Goal: Check status

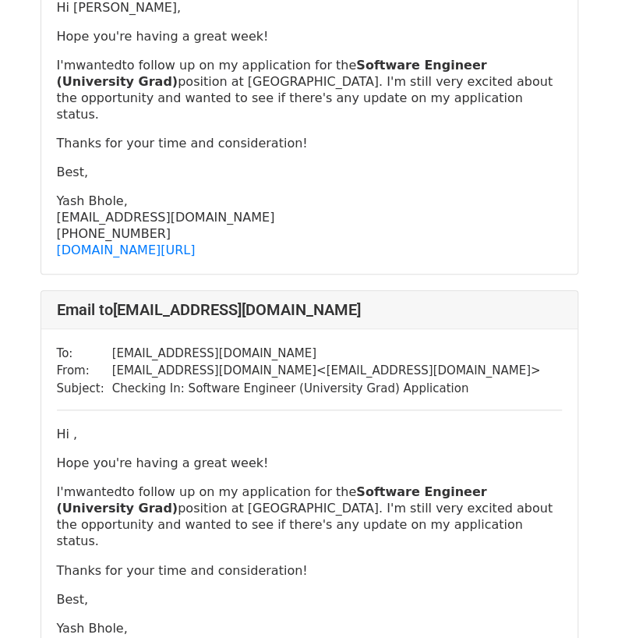
scroll to position [4100, 0]
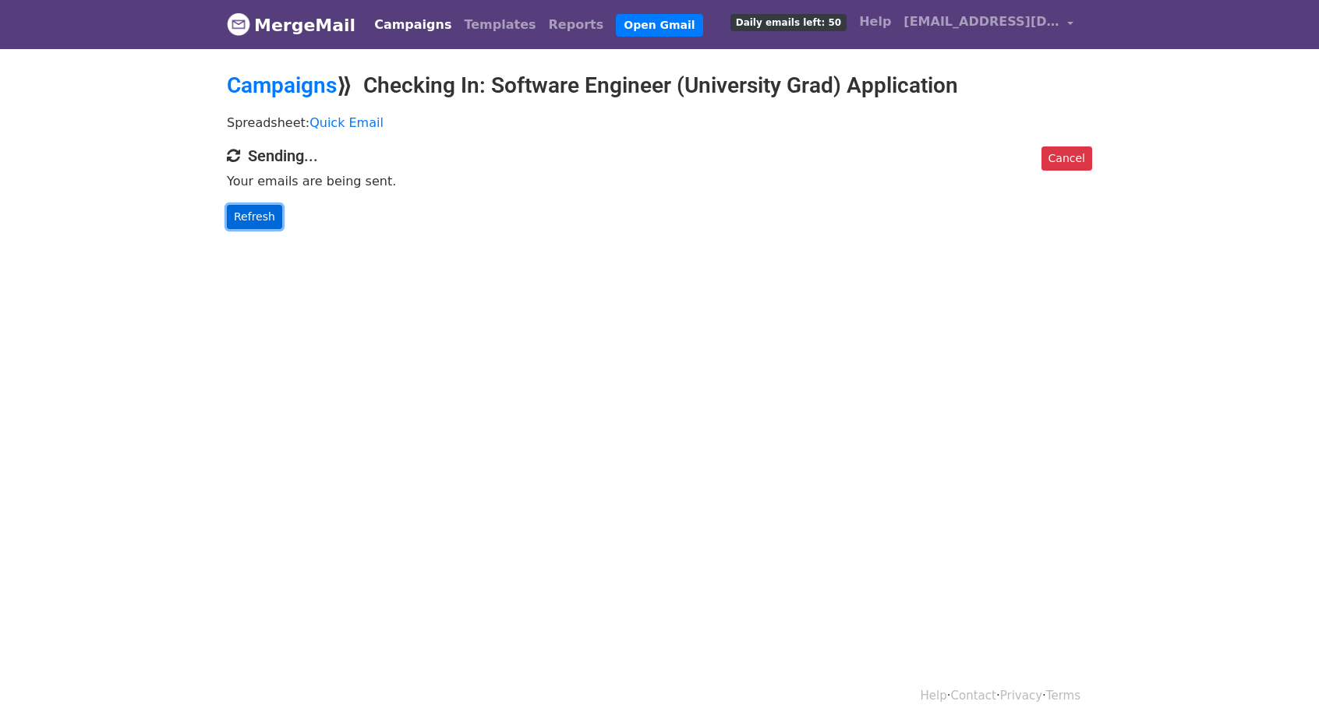
click at [254, 220] on link "Refresh" at bounding box center [254, 217] width 55 height 24
click at [267, 208] on link "Refresh" at bounding box center [254, 217] width 55 height 24
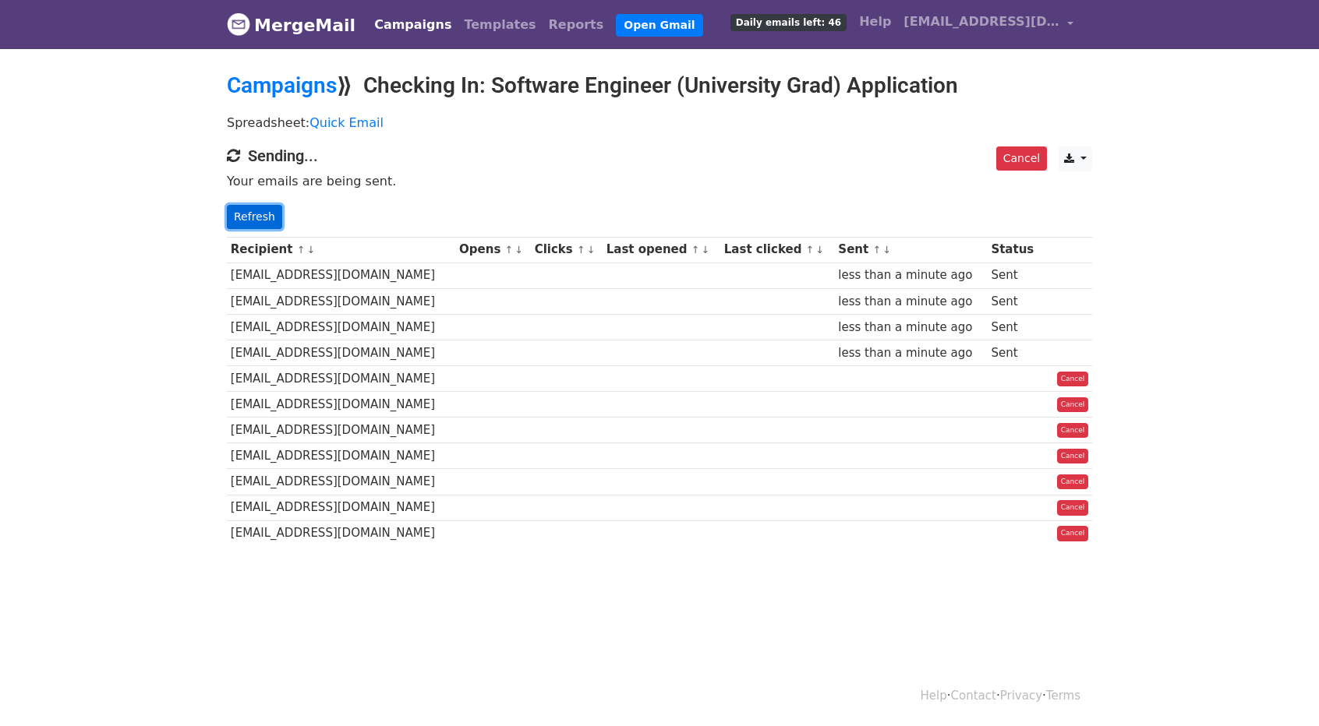
click at [253, 221] on link "Refresh" at bounding box center [254, 217] width 55 height 24
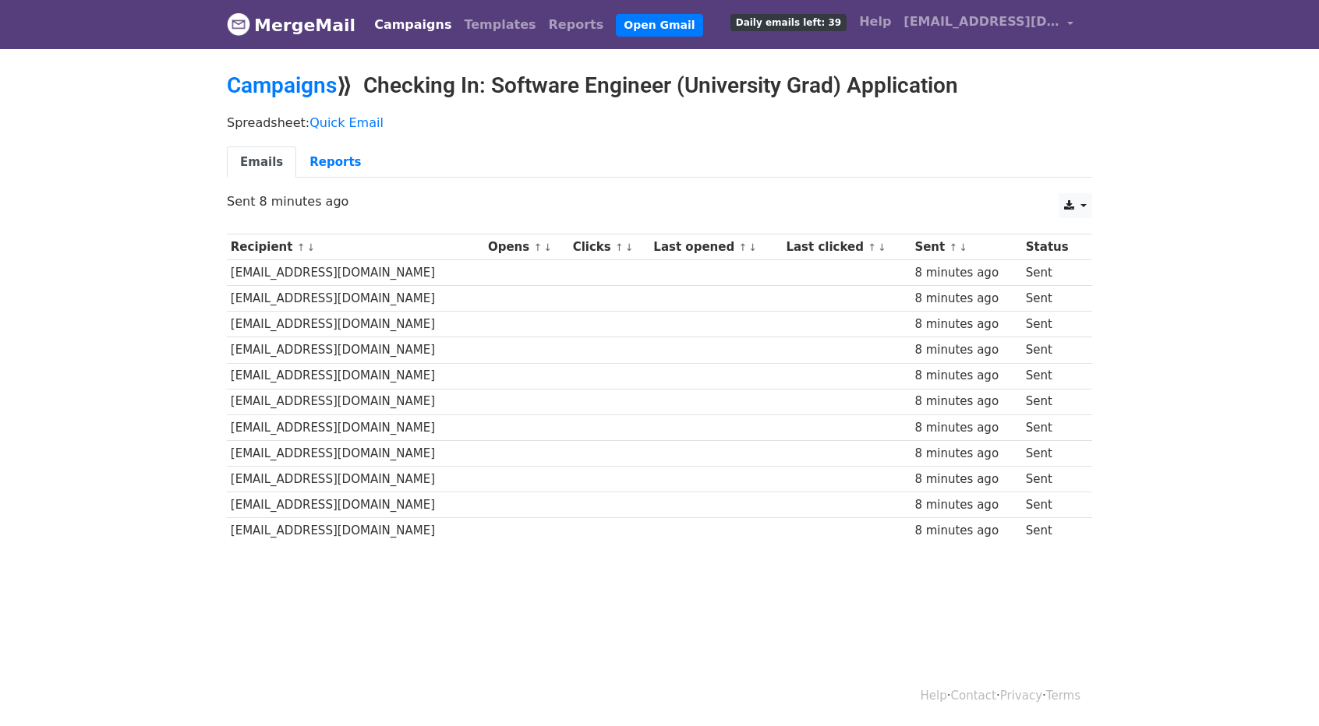
drag, startPoint x: 571, startPoint y: 297, endPoint x: 872, endPoint y: 294, distance: 300.9
click at [867, 294] on tr "jyang@fb.com 8 minutes ago Sent" at bounding box center [659, 299] width 865 height 26
